Goal: Find specific page/section: Find specific page/section

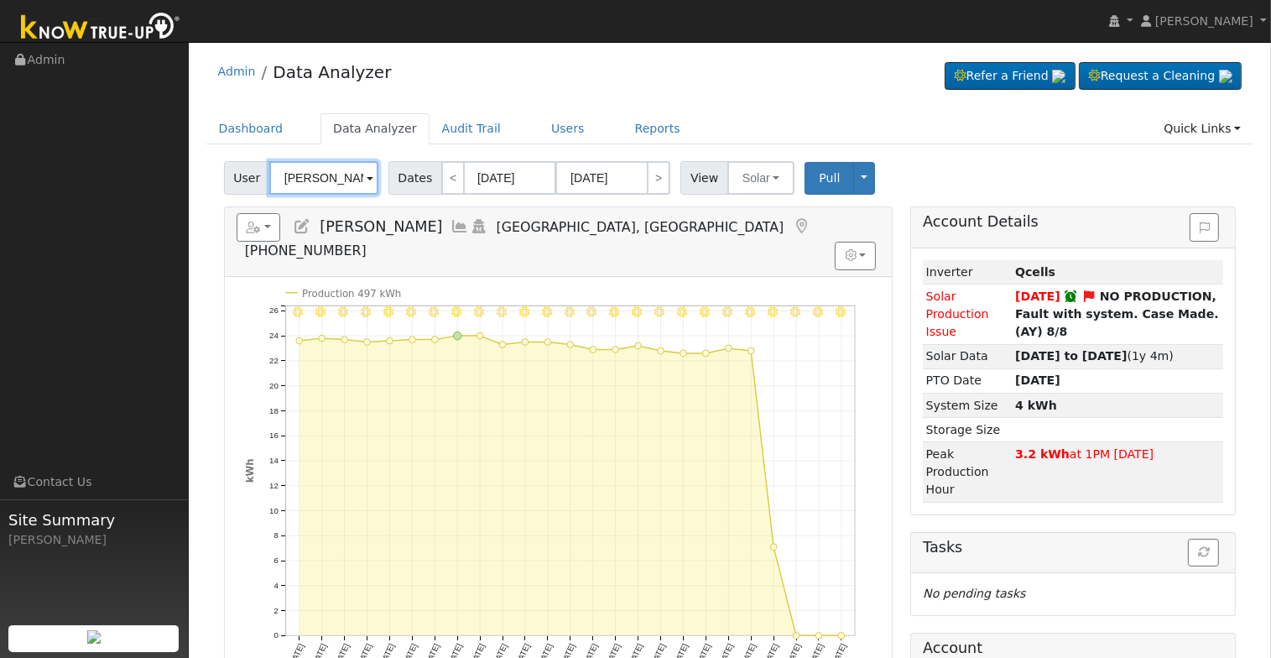
click at [309, 177] on input "[PERSON_NAME]" at bounding box center [323, 178] width 109 height 34
click at [312, 178] on input "[PERSON_NAME]" at bounding box center [323, 178] width 109 height 34
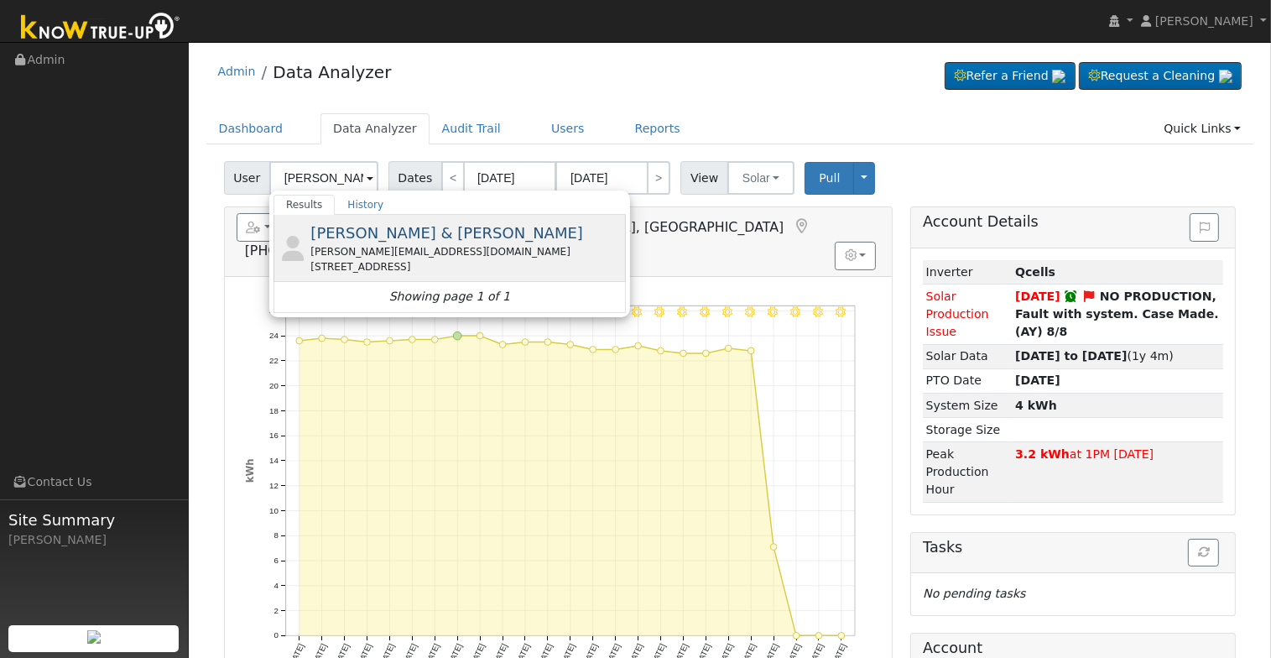
click at [0, 0] on div "[PERSON_NAME] & [PERSON_NAME] [PERSON_NAME][EMAIL_ADDRESS][DOMAIN_NAME] [STREET…" at bounding box center [0, 0] width 0 height 0
type input "[PERSON_NAME] & [PERSON_NAME]"
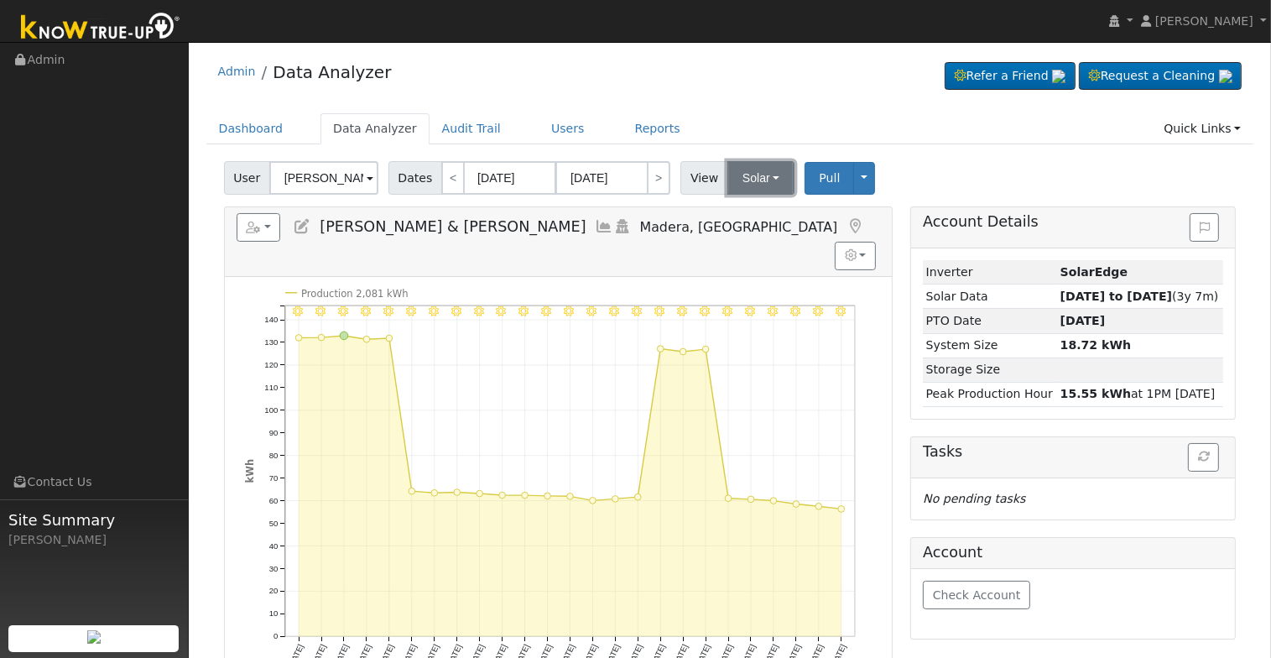
click at [774, 177] on button "Solar" at bounding box center [761, 178] width 67 height 34
click at [791, 215] on link "Utility" at bounding box center [782, 214] width 117 height 23
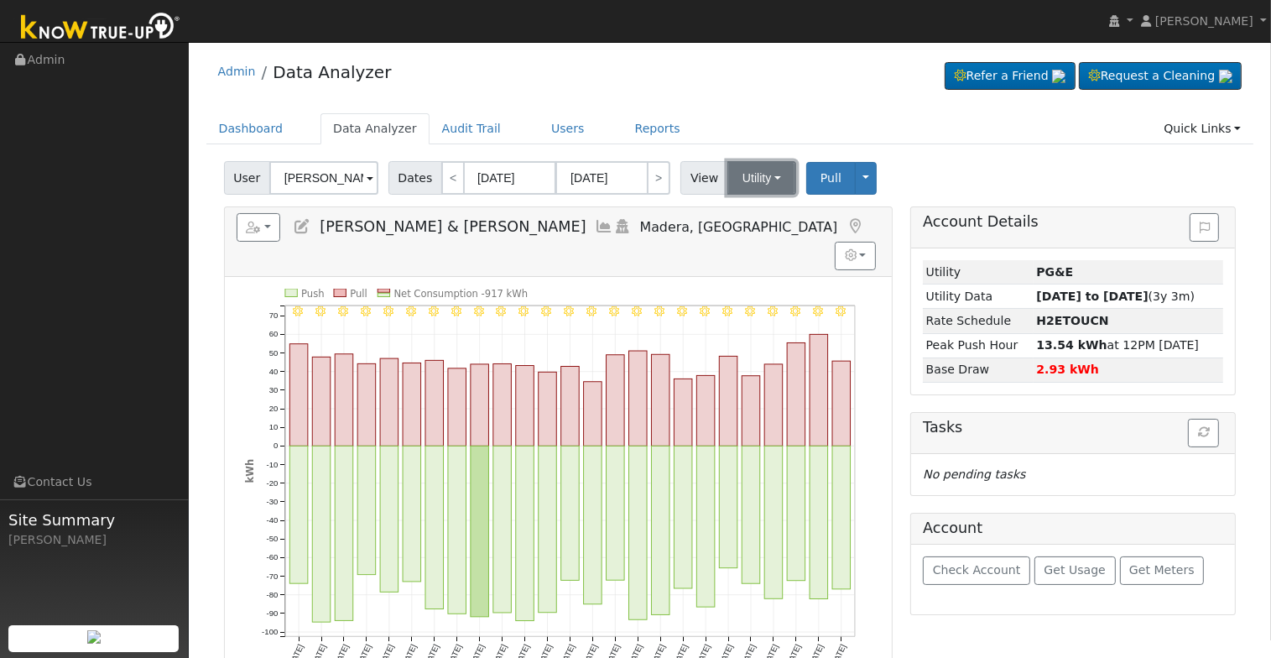
click at [757, 172] on button "Utility" at bounding box center [762, 178] width 69 height 34
click at [771, 238] on link "Solar" at bounding box center [782, 238] width 117 height 23
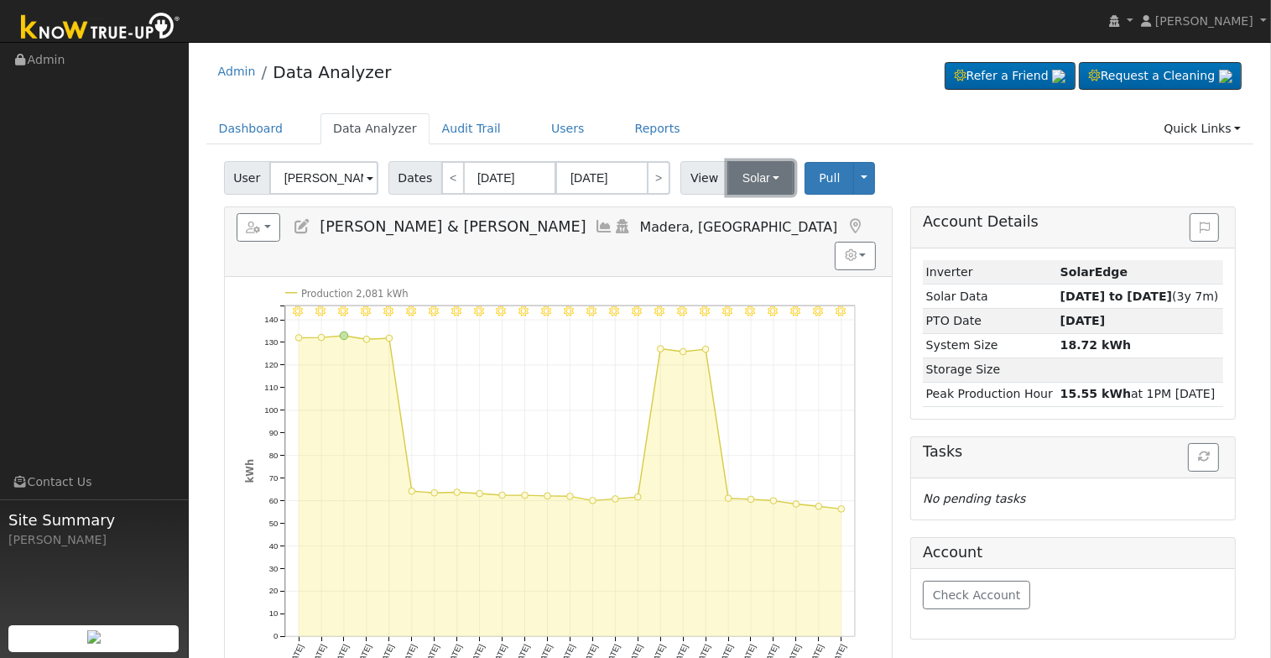
click at [749, 178] on button "Solar" at bounding box center [761, 178] width 67 height 34
click at [765, 209] on link "Utility" at bounding box center [782, 214] width 117 height 23
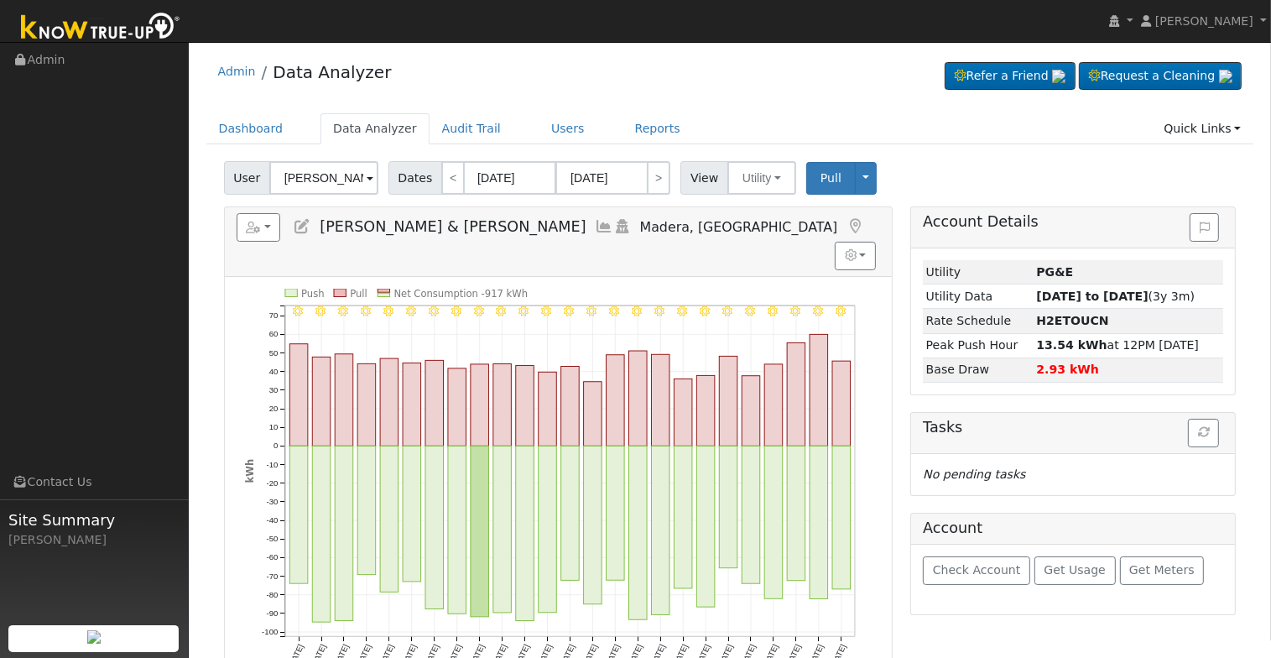
click at [846, 226] on icon at bounding box center [855, 226] width 18 height 15
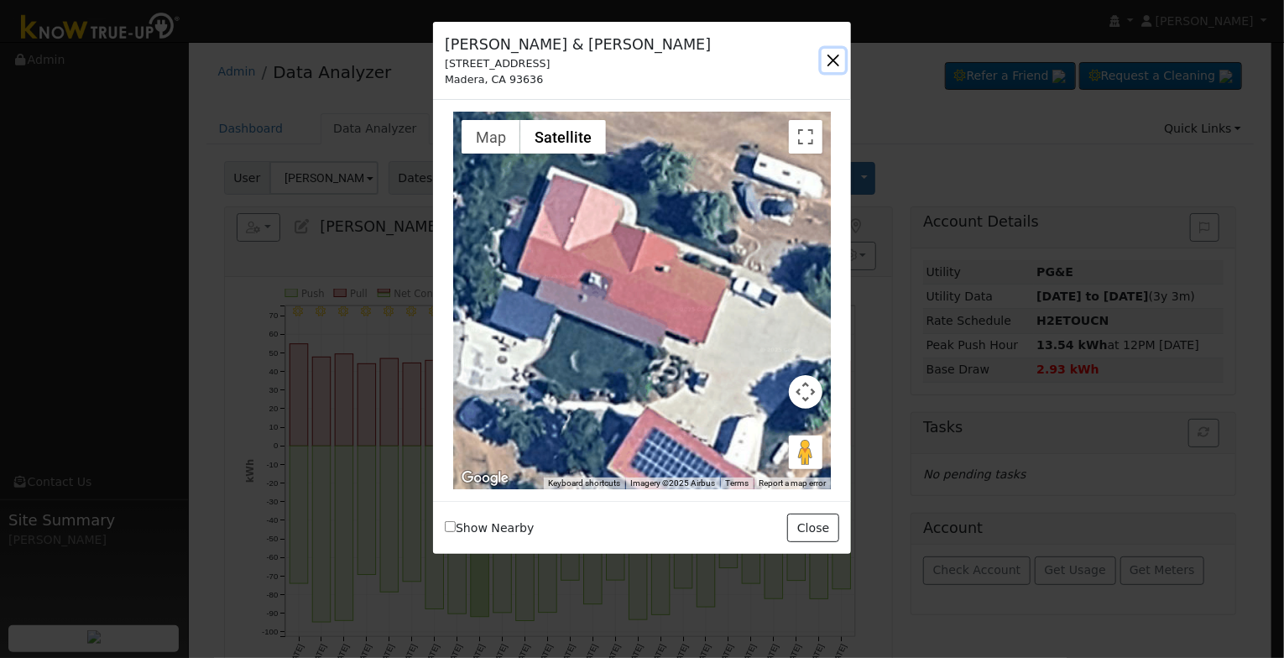
drag, startPoint x: 838, startPoint y: 61, endPoint x: 709, endPoint y: 91, distance: 132.7
click at [838, 61] on button "button" at bounding box center [833, 60] width 23 height 23
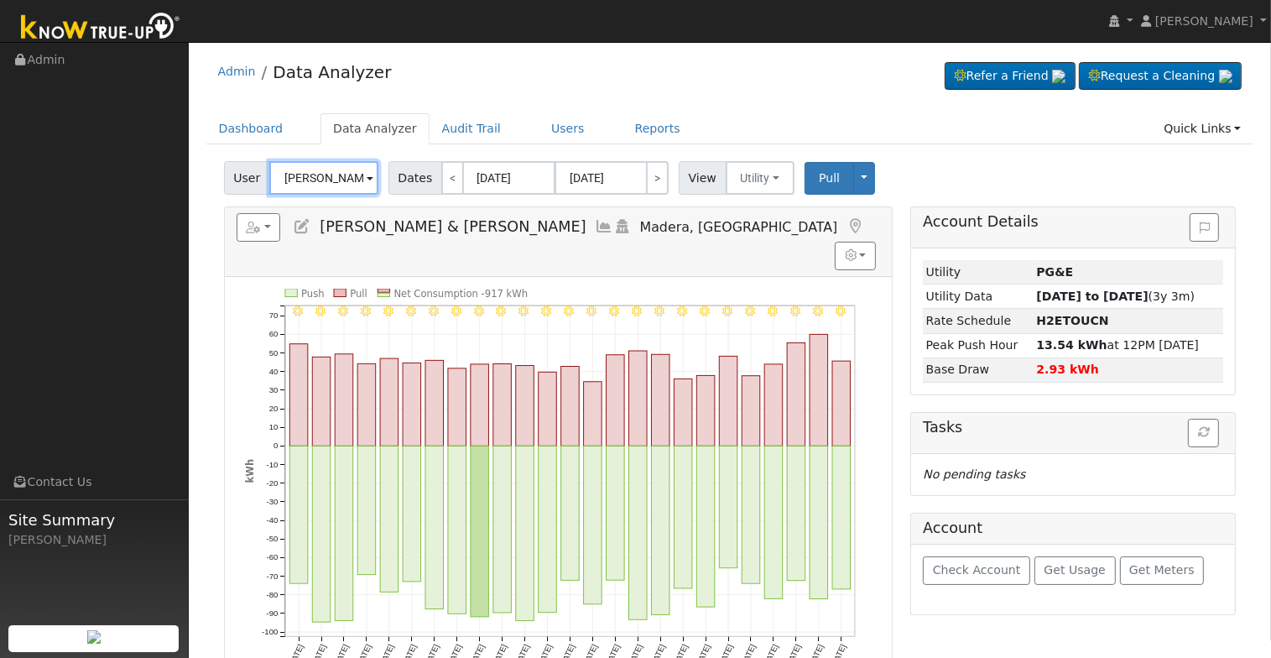
click at [324, 176] on input "[PERSON_NAME] & [PERSON_NAME]" at bounding box center [323, 178] width 109 height 34
